Goal: Communication & Community: Participate in discussion

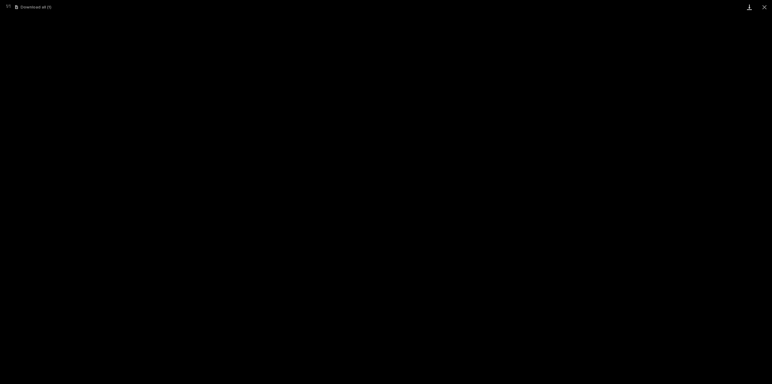
drag, startPoint x: 766, startPoint y: 6, endPoint x: 755, endPoint y: 10, distance: 11.7
click at [766, 6] on button "Close gallery" at bounding box center [764, 7] width 15 height 14
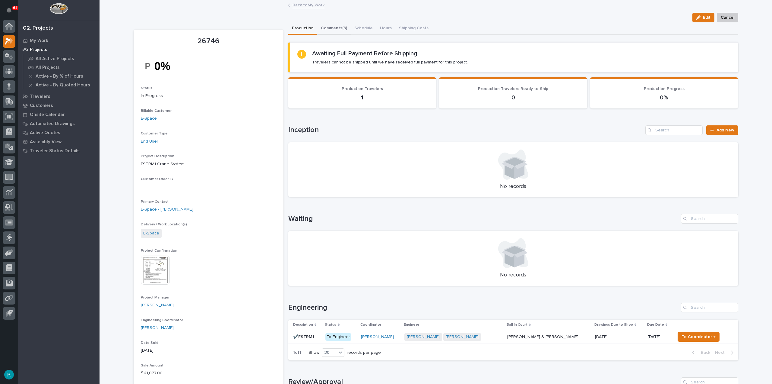
click at [336, 26] on button "Comments (3)" at bounding box center [333, 28] width 33 height 13
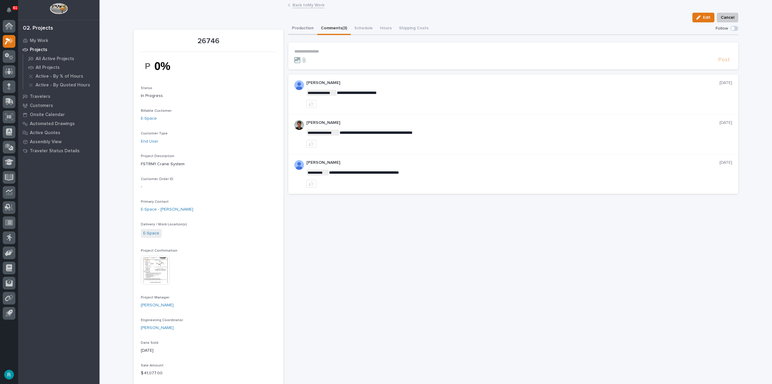
click at [310, 32] on button "Production" at bounding box center [302, 28] width 29 height 13
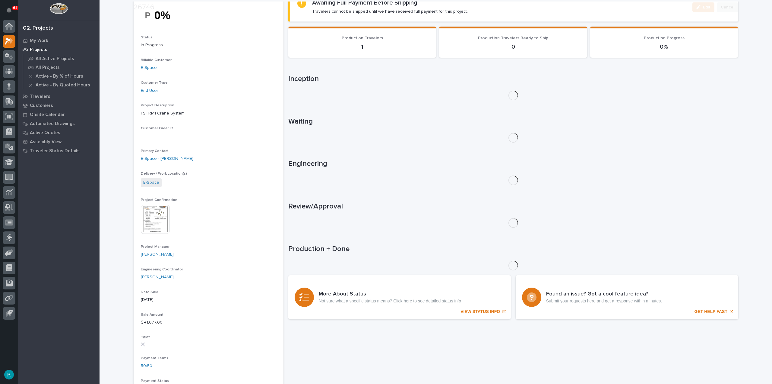
scroll to position [151, 0]
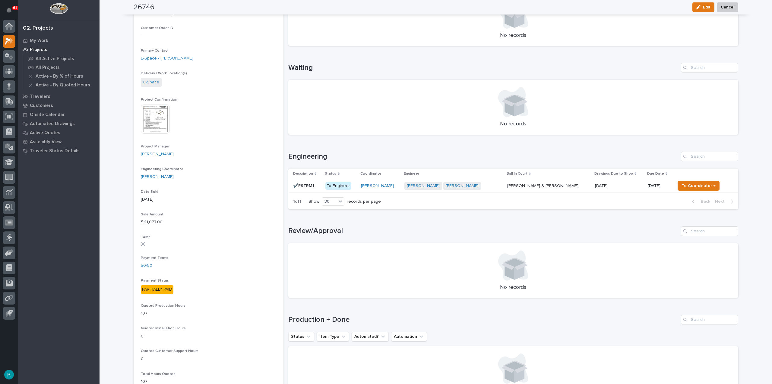
click at [314, 188] on p at bounding box center [307, 185] width 28 height 5
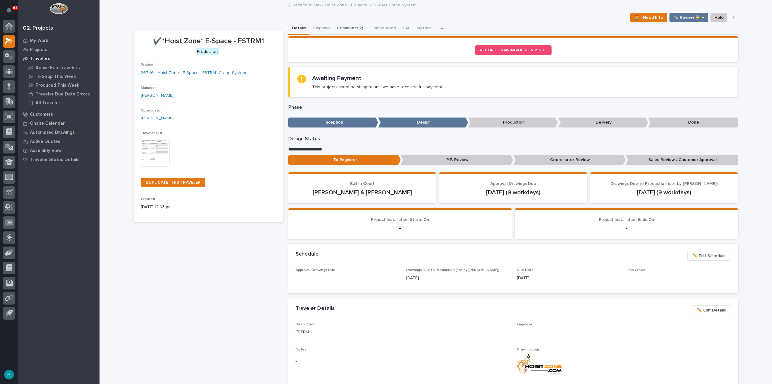
click at [344, 31] on button "Comments (2)" at bounding box center [349, 28] width 33 height 13
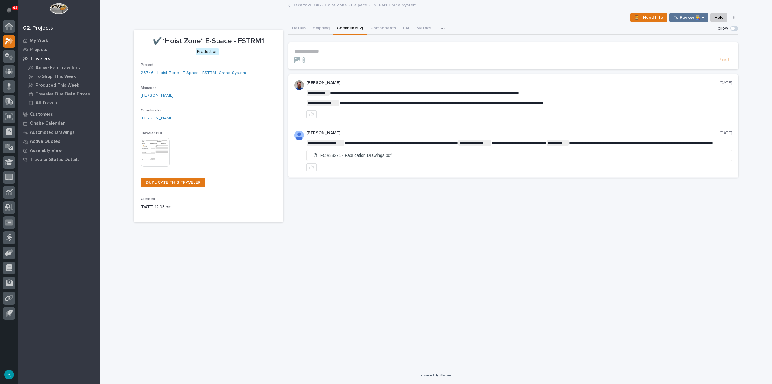
click at [328, 49] on p "**********" at bounding box center [514, 51] width 438 height 5
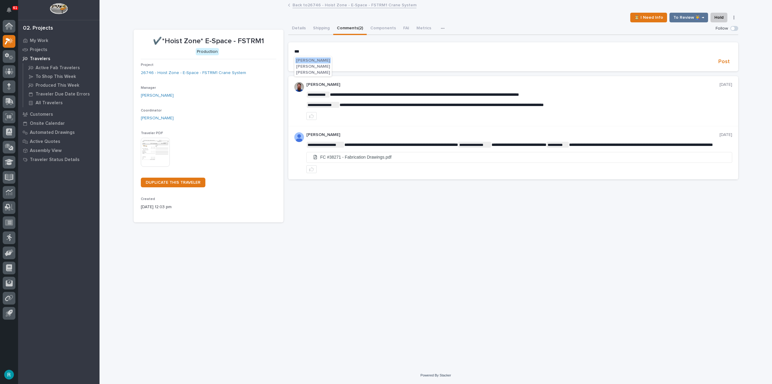
click at [326, 59] on span "[PERSON_NAME]" at bounding box center [313, 60] width 34 height 4
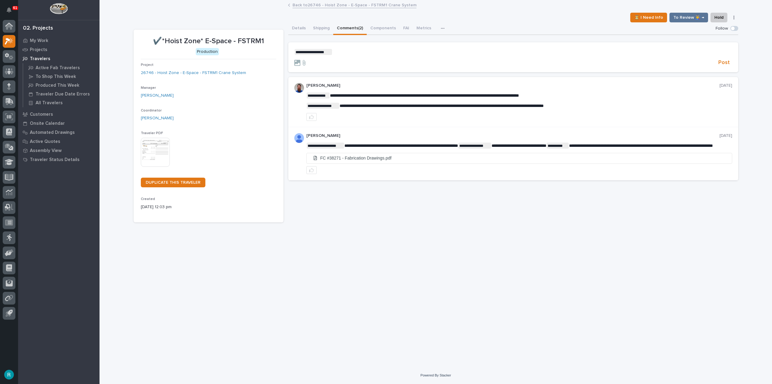
click at [347, 51] on p "**********" at bounding box center [514, 52] width 438 height 6
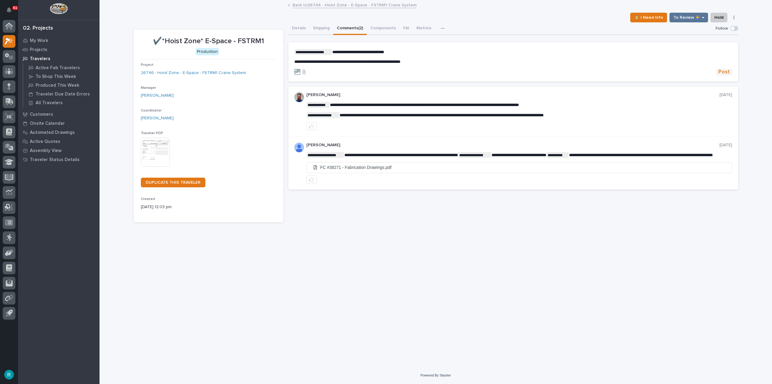
click at [725, 71] on span "Post" at bounding box center [724, 71] width 11 height 7
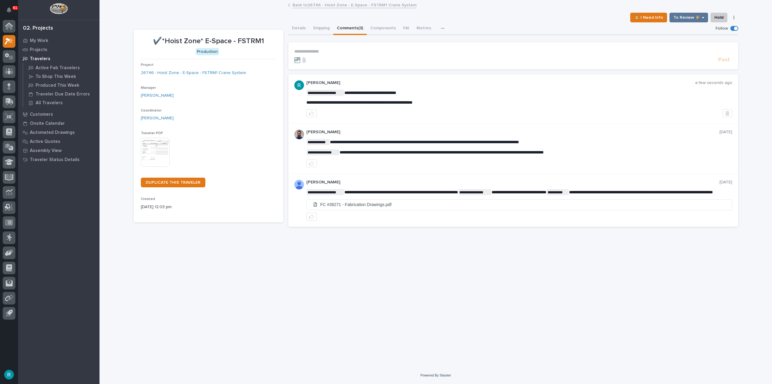
click at [301, 6] on link "Back to 26746 - Hoist Zone - E-Space - FSTRM1 Crane System" at bounding box center [355, 4] width 124 height 7
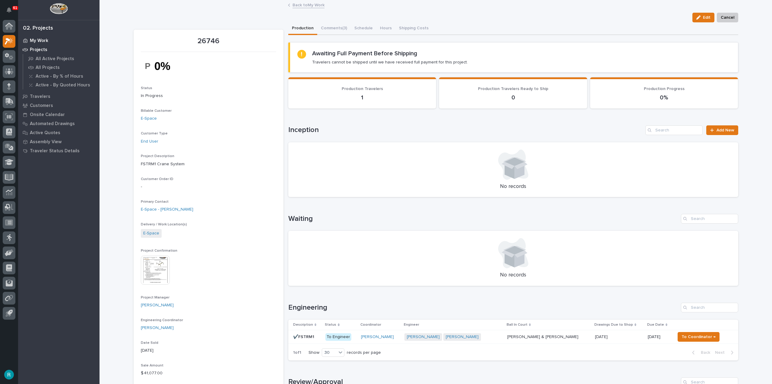
click at [40, 41] on p "My Work" at bounding box center [39, 40] width 18 height 5
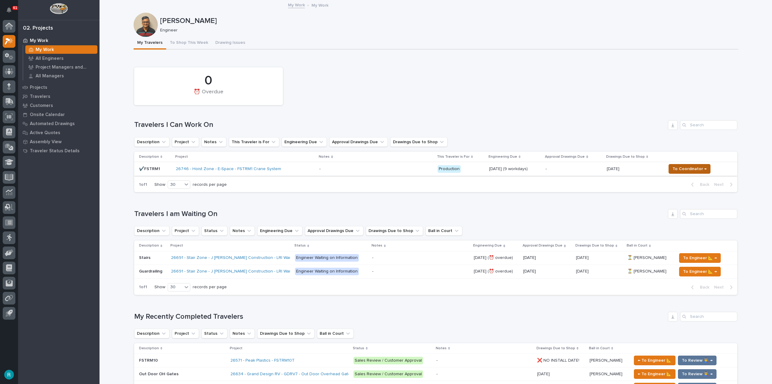
click at [689, 168] on span "To Coordinator →" at bounding box center [690, 168] width 34 height 7
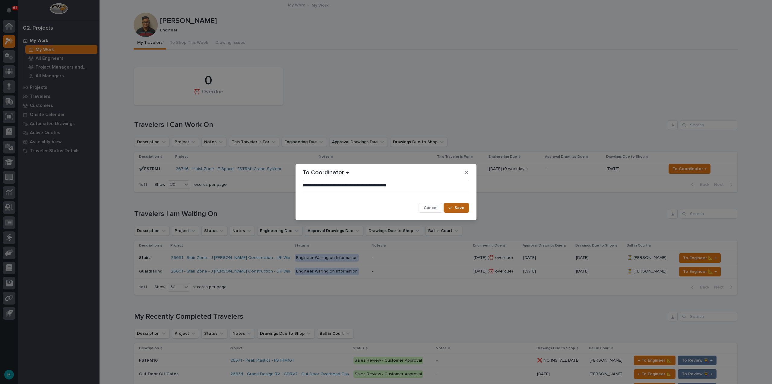
click at [458, 209] on span "Save" at bounding box center [460, 207] width 10 height 5
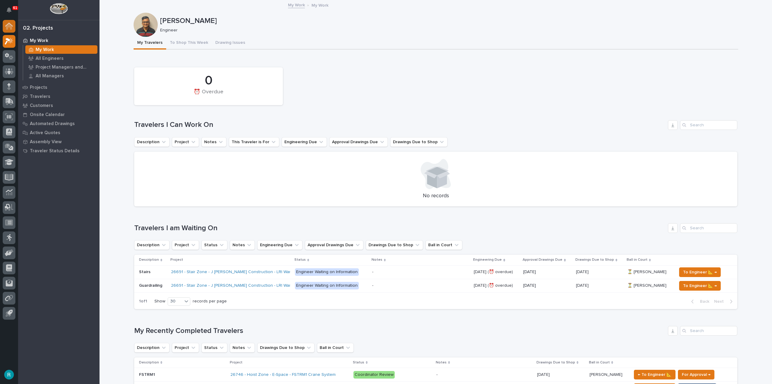
click at [8, 27] on icon at bounding box center [9, 27] width 6 height 6
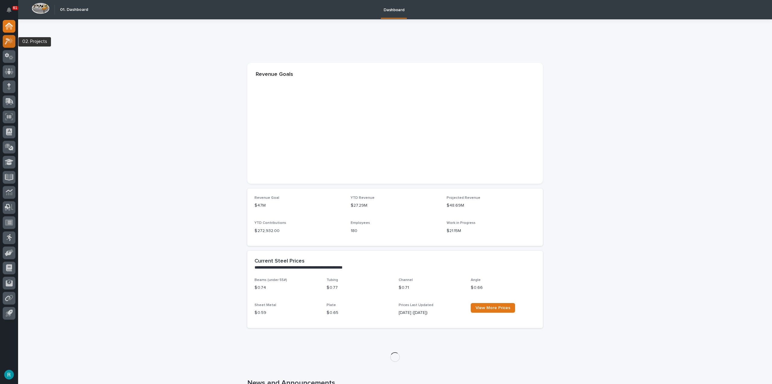
click at [5, 40] on icon at bounding box center [9, 41] width 9 height 7
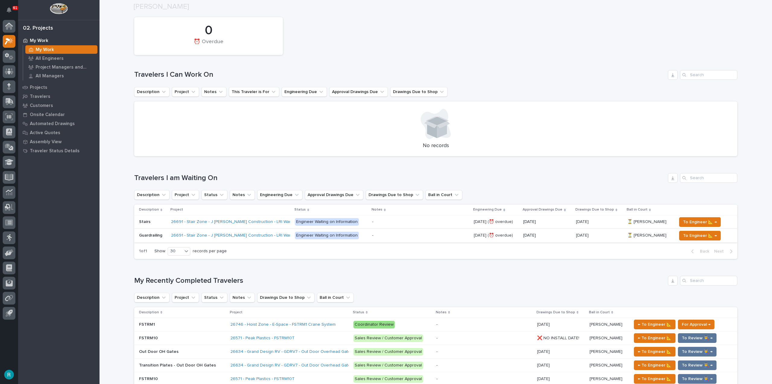
scroll to position [60, 0]
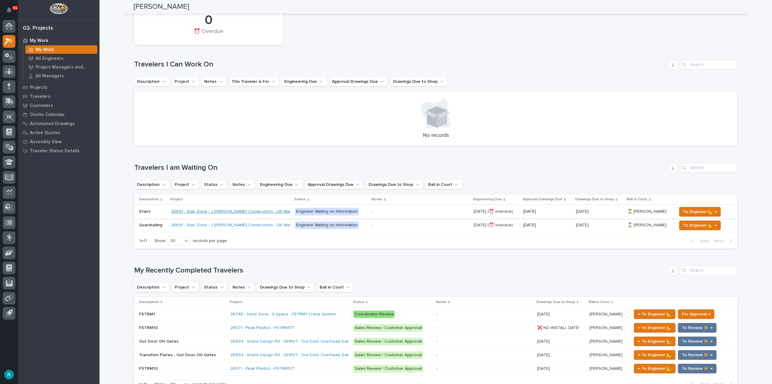
click at [204, 210] on link "26691 - Stair Zone - J [PERSON_NAME] Construction - LRI Warehouse" at bounding box center [238, 211] width 135 height 5
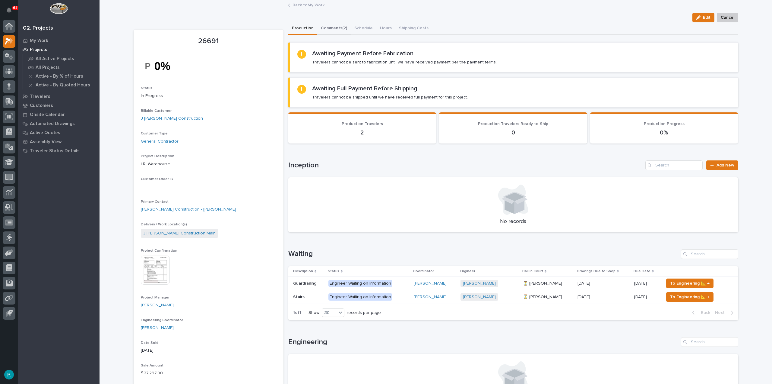
click at [330, 28] on button "Comments (2)" at bounding box center [333, 28] width 33 height 13
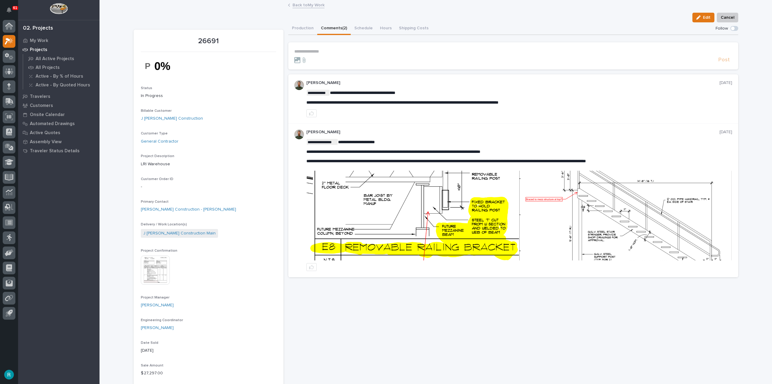
click at [396, 207] on img at bounding box center [413, 215] width 212 height 90
